Goal: Task Accomplishment & Management: Manage account settings

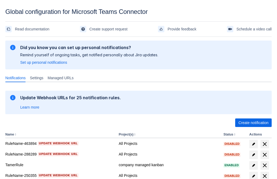
click at [253, 123] on span "Create notification" at bounding box center [253, 122] width 30 height 9
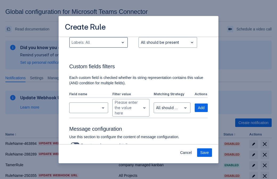
click at [98, 42] on div "Scrollable content" at bounding box center [94, 42] width 45 height 6
type input "631085_label"
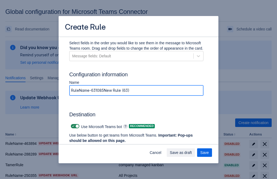
type input "RuleName-631085New Rule (63)"
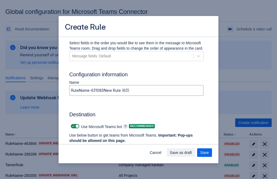
click at [72, 126] on span "Scrollable content" at bounding box center [73, 126] width 4 height 4
click at [72, 126] on input "Scrollable content" at bounding box center [72, 125] width 3 height 3
checkbox input "false"
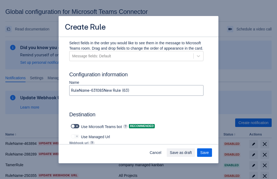
type input "https://prod-172.westeurope.logic.azure.com:443/workflows/ae977bb6ae334c9d95dfe…"
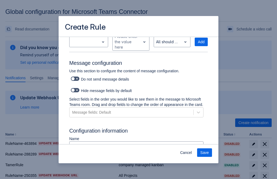
click at [205, 152] on span "Save" at bounding box center [204, 152] width 9 height 9
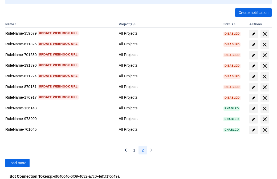
click at [17, 163] on span "Load more" at bounding box center [18, 162] width 18 height 9
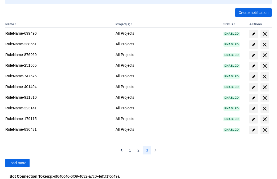
click at [17, 163] on span "Load more" at bounding box center [18, 162] width 18 height 9
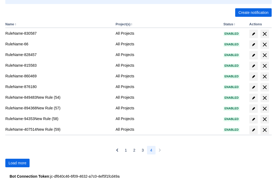
click at [17, 163] on span "Load more" at bounding box center [18, 162] width 18 height 9
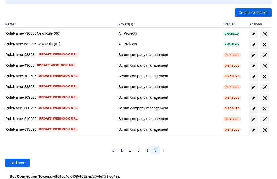
click at [17, 163] on span "Load more" at bounding box center [18, 162] width 18 height 9
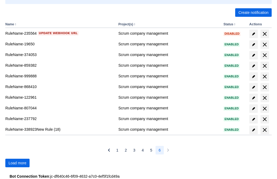
click at [17, 163] on span "Load more" at bounding box center [18, 162] width 18 height 9
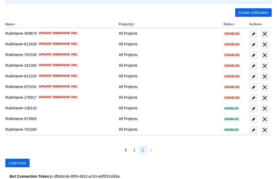
click at [17, 163] on span "Load more" at bounding box center [18, 162] width 18 height 9
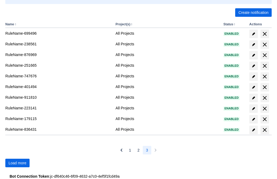
click at [17, 163] on span "Load more" at bounding box center [18, 162] width 18 height 9
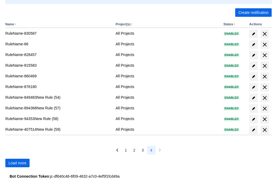
click at [17, 163] on span "Load more" at bounding box center [18, 162] width 18 height 9
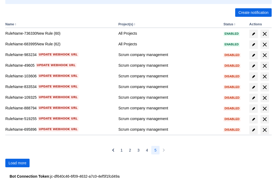
click at [17, 163] on span "Load more" at bounding box center [18, 162] width 18 height 9
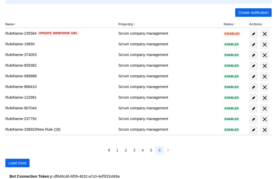
click at [17, 163] on span "Load more" at bounding box center [18, 162] width 18 height 9
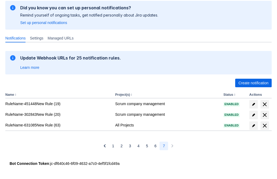
click at [264, 125] on span "delete" at bounding box center [265, 125] width 6 height 6
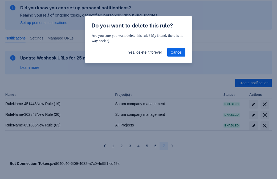
click at [145, 52] on span "Yes, delete it forever" at bounding box center [145, 52] width 34 height 9
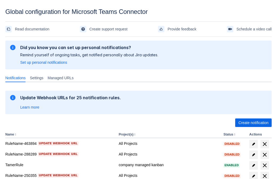
click at [253, 123] on span "Create notification" at bounding box center [253, 122] width 30 height 9
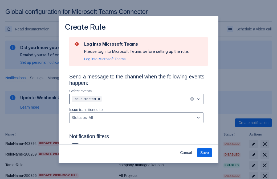
click at [136, 99] on div "Scrollable content" at bounding box center [145, 99] width 84 height 6
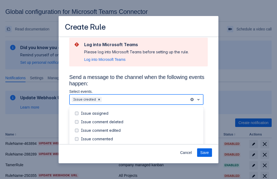
scroll to position [57, 0]
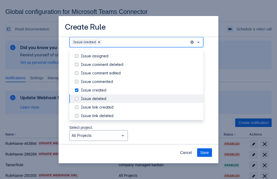
click at [141, 90] on div "Issue created" at bounding box center [140, 89] width 119 height 5
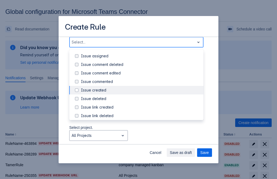
click at [141, 138] on div "Issue updated" at bounding box center [140, 140] width 119 height 5
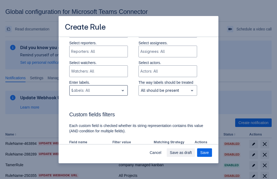
type input "996467_label"
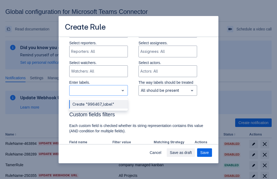
scroll to position [349, 0]
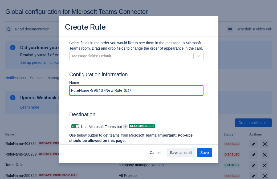
type input "RuleName-996467New Rule (63)"
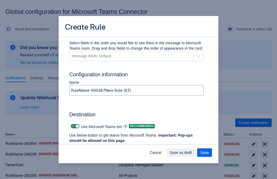
click at [72, 126] on span "Scrollable content" at bounding box center [73, 126] width 4 height 4
click at [72, 126] on input "Scrollable content" at bounding box center [72, 125] width 3 height 3
checkbox input "false"
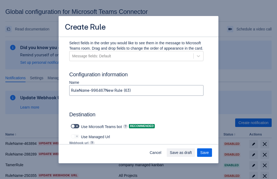
type input "https://prod-112.westeurope.logic.azure.com:443/workflows/bae959254738451b85002…"
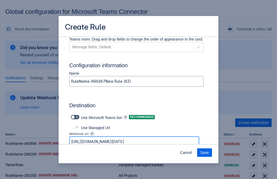
click at [205, 152] on span "Save" at bounding box center [204, 152] width 9 height 9
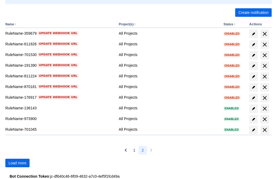
click at [17, 163] on span "Load more" at bounding box center [18, 162] width 18 height 9
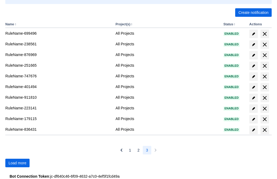
click at [17, 163] on span "Load more" at bounding box center [18, 162] width 18 height 9
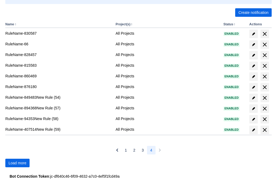
click at [17, 163] on span "Load more" at bounding box center [18, 162] width 18 height 9
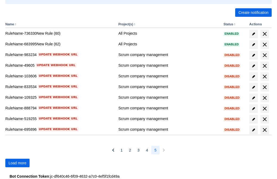
click at [17, 163] on span "Load more" at bounding box center [18, 162] width 18 height 9
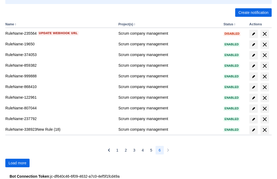
click at [17, 163] on span "Load more" at bounding box center [18, 162] width 18 height 9
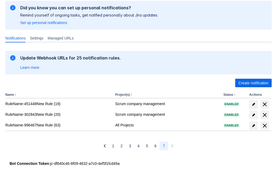
scroll to position [40, 0]
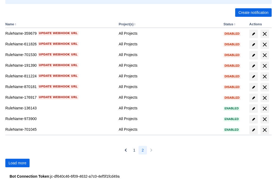
click at [17, 163] on span "Load more" at bounding box center [18, 162] width 18 height 9
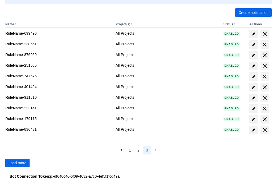
click at [17, 163] on span "Load more" at bounding box center [18, 162] width 18 height 9
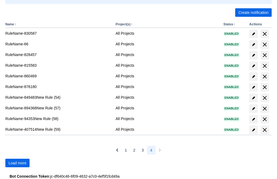
click at [17, 163] on span "Load more" at bounding box center [18, 162] width 18 height 9
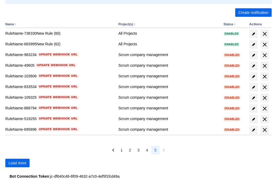
click at [17, 163] on span "Load more" at bounding box center [18, 162] width 18 height 9
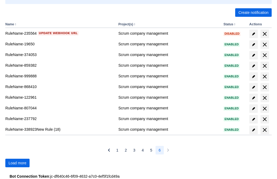
click at [17, 163] on span "Load more" at bounding box center [18, 162] width 18 height 9
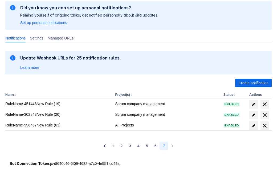
scroll to position [40, 0]
click at [264, 125] on span "delete" at bounding box center [265, 125] width 6 height 6
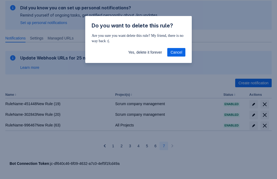
click at [145, 52] on span "Yes, delete it forever" at bounding box center [145, 52] width 34 height 9
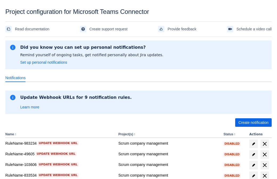
click at [253, 123] on span "Create notification" at bounding box center [253, 122] width 30 height 9
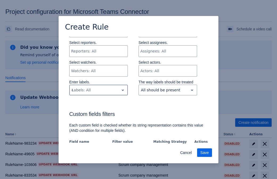
type input "478063_label"
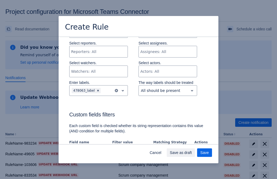
scroll to position [325, 0]
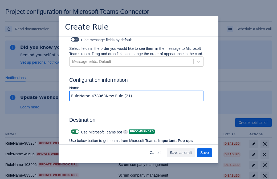
type input "RuleName-478063New Rule (21)"
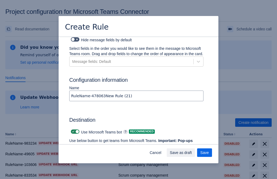
click at [72, 129] on span at bounding box center [73, 131] width 4 height 4
click at [72, 130] on input "checkbox" at bounding box center [72, 131] width 3 height 3
checkbox input "false"
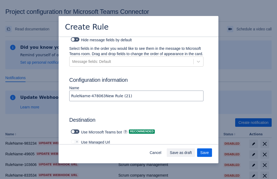
type input "[URL][DOMAIN_NAME][DATE]"
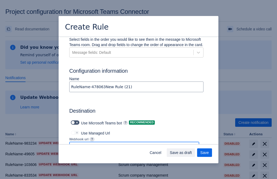
click at [192, 153] on span "Save as draft" at bounding box center [181, 152] width 22 height 9
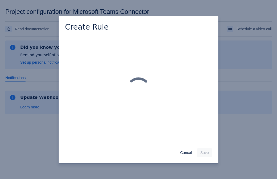
scroll to position [0, 0]
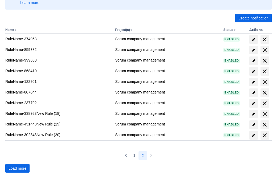
click at [17, 168] on span "Load more" at bounding box center [18, 168] width 18 height 9
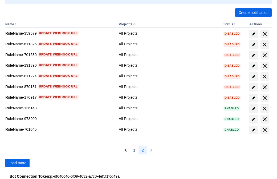
click at [17, 163] on span "Load more" at bounding box center [18, 162] width 18 height 9
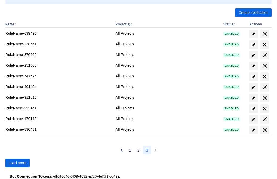
click at [17, 163] on span "Load more" at bounding box center [18, 162] width 18 height 9
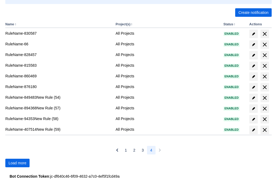
click at [17, 163] on span "Load more" at bounding box center [18, 162] width 18 height 9
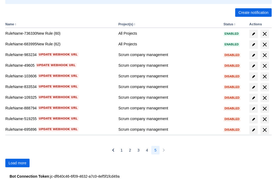
click at [17, 163] on span "Load more" at bounding box center [18, 162] width 18 height 9
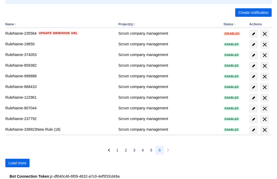
click at [17, 163] on span "Load more" at bounding box center [18, 162] width 18 height 9
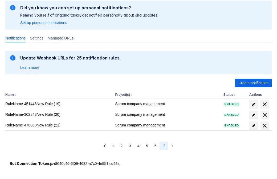
click at [264, 125] on span "delete" at bounding box center [265, 125] width 6 height 6
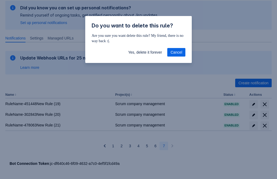
click at [145, 52] on span "Yes, delete it forever" at bounding box center [145, 52] width 34 height 9
